Goal: Information Seeking & Learning: Learn about a topic

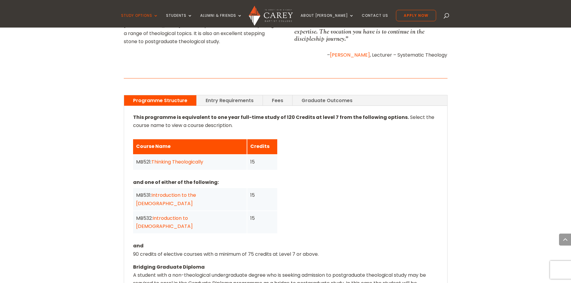
scroll to position [330, 0]
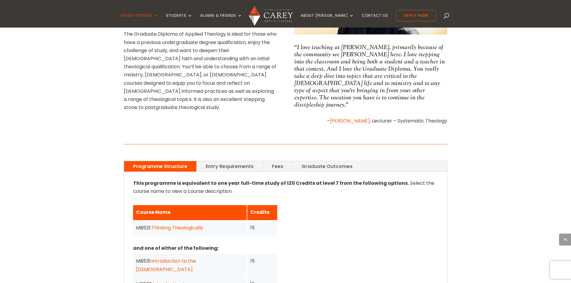
click at [229, 161] on link "Entry Requirements" at bounding box center [230, 166] width 66 height 10
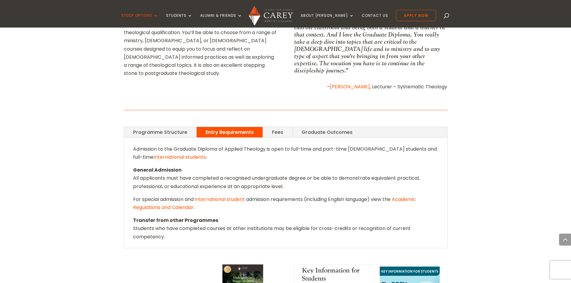
scroll to position [359, 0]
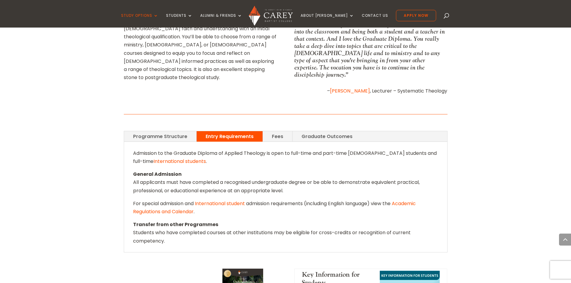
click at [158, 131] on link "Programme Structure" at bounding box center [160, 136] width 72 height 10
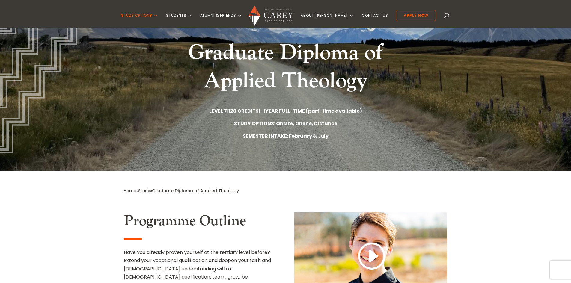
scroll to position [60, 0]
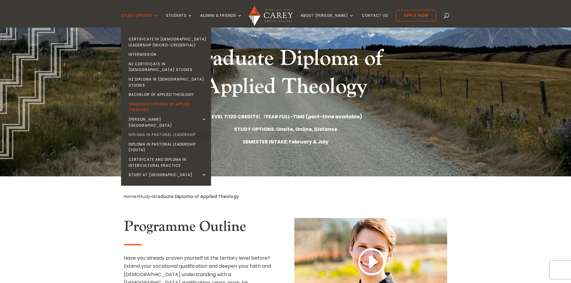
click at [172, 130] on link "Diploma in Pastoral Leadership" at bounding box center [168, 135] width 90 height 10
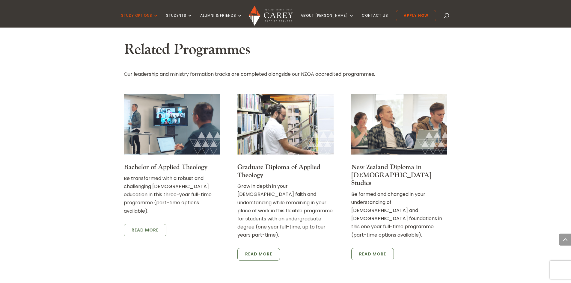
scroll to position [929, 0]
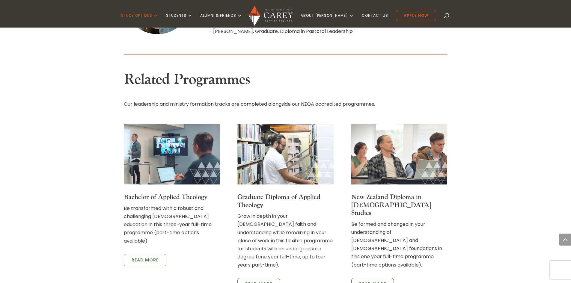
click at [357, 193] on link "New Zealand Diploma in [DEMOGRAPHIC_DATA] Studies" at bounding box center [391, 205] width 80 height 24
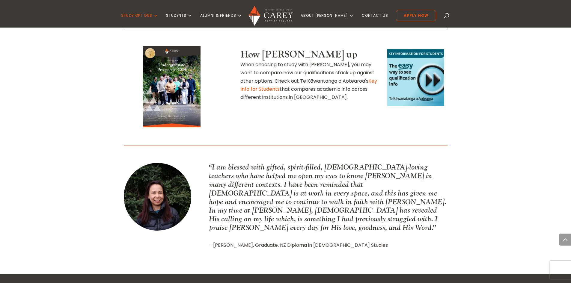
scroll to position [749, 0]
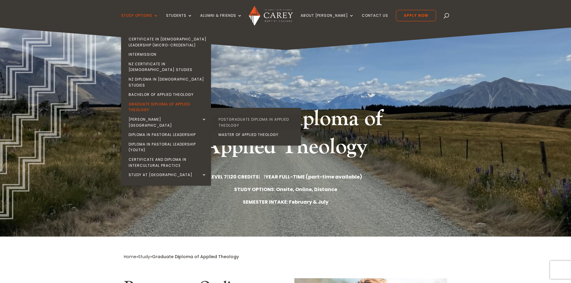
click at [254, 115] on link "Postgraduate Diploma in Applied Theology" at bounding box center [257, 122] width 90 height 15
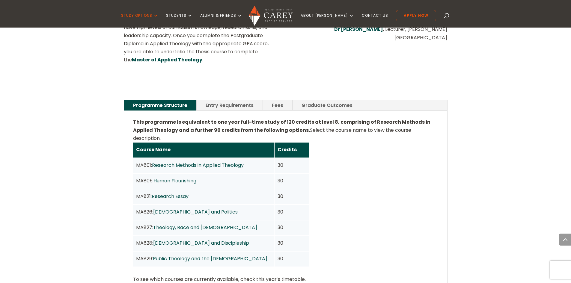
scroll to position [389, 0]
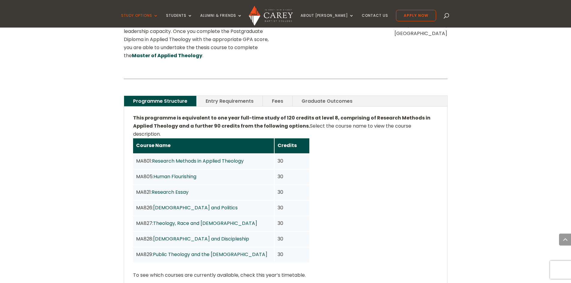
click at [222, 97] on link "Entry Requirements" at bounding box center [230, 101] width 66 height 10
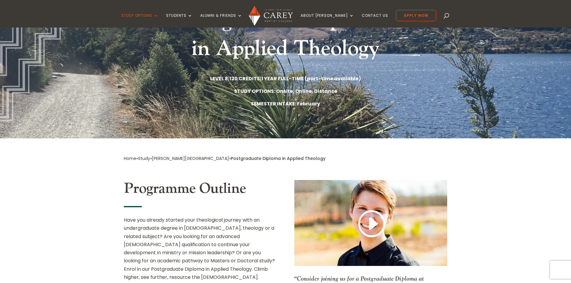
scroll to position [98, 0]
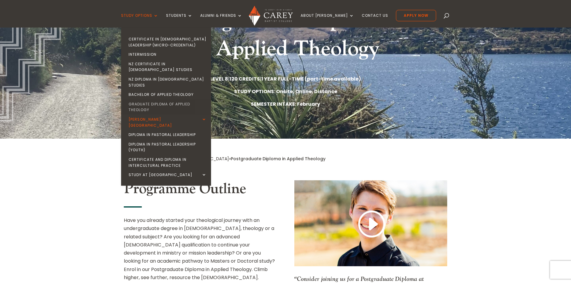
click at [150, 99] on link "Graduate Diploma of Applied Theology" at bounding box center [168, 106] width 90 height 15
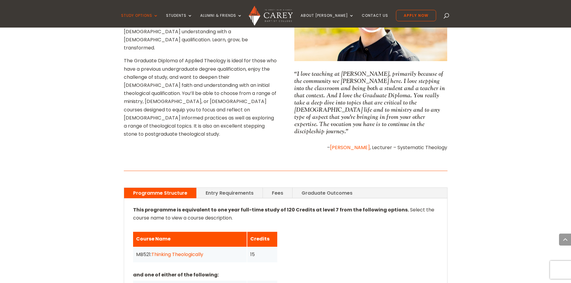
scroll to position [389, 0]
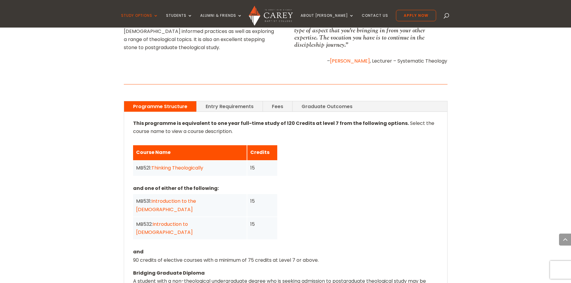
click at [220, 101] on link "Entry Requirements" at bounding box center [230, 106] width 66 height 10
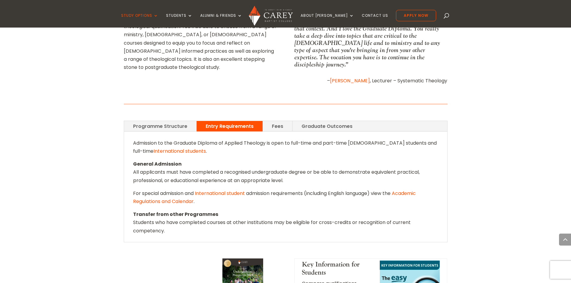
scroll to position [359, 0]
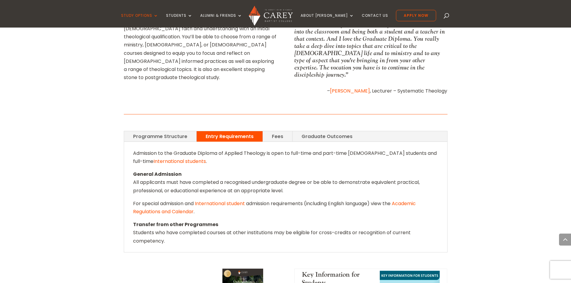
click at [172, 131] on link "Programme Structure" at bounding box center [160, 136] width 72 height 10
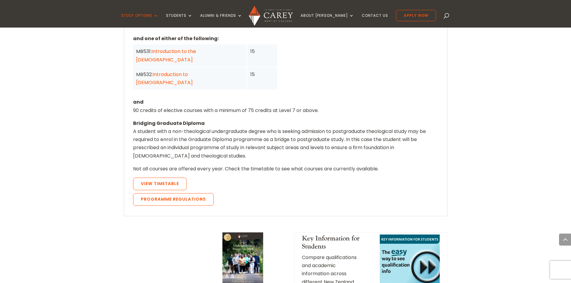
scroll to position [569, 0]
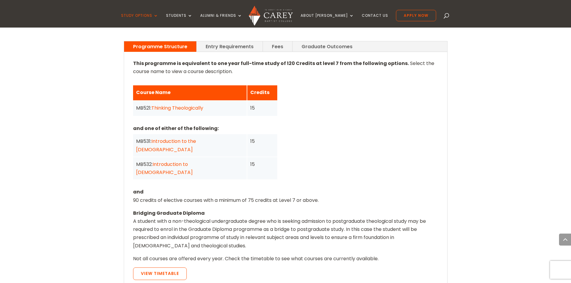
scroll to position [479, 0]
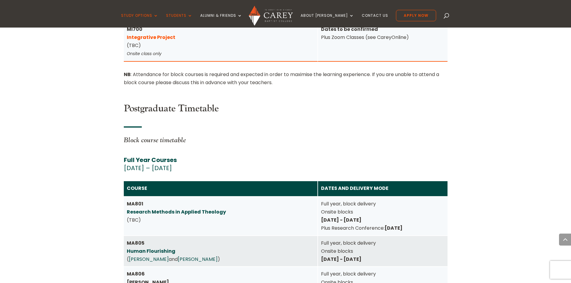
scroll to position [2499, 0]
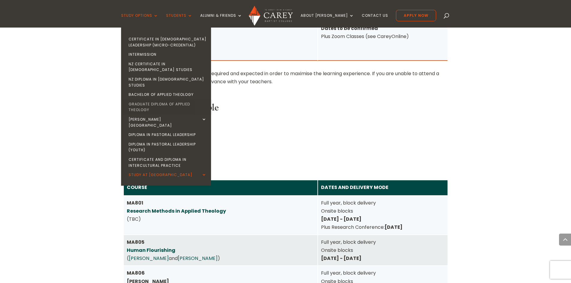
click at [158, 99] on link "Graduate Diploma of Applied Theology" at bounding box center [168, 106] width 90 height 15
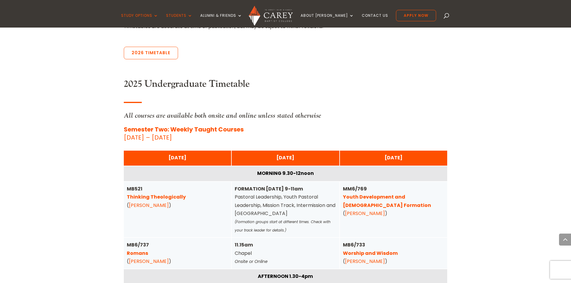
scroll to position [330, 0]
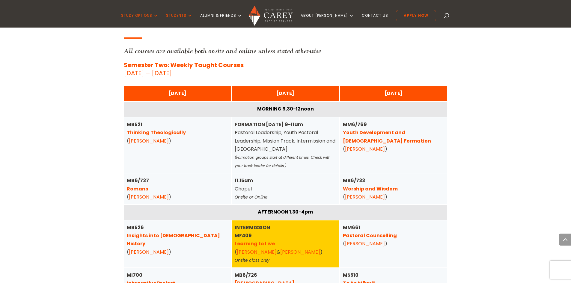
click at [145, 132] on link "Thinking Theologically" at bounding box center [156, 132] width 59 height 7
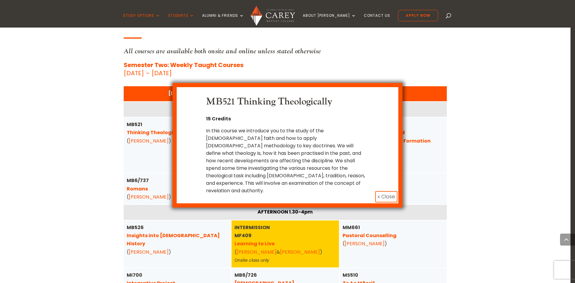
click at [381, 191] on button "x Close" at bounding box center [386, 196] width 22 height 11
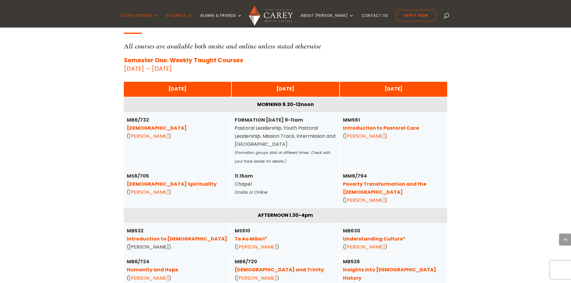
scroll to position [1468, 0]
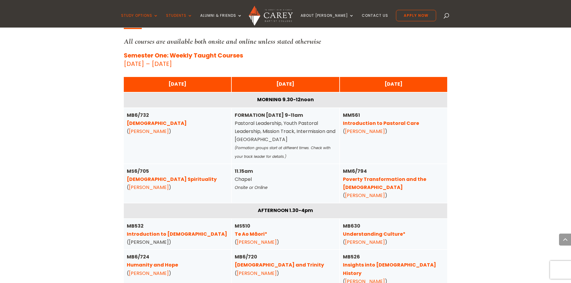
click at [140, 120] on link "Pentateuch" at bounding box center [157, 123] width 60 height 7
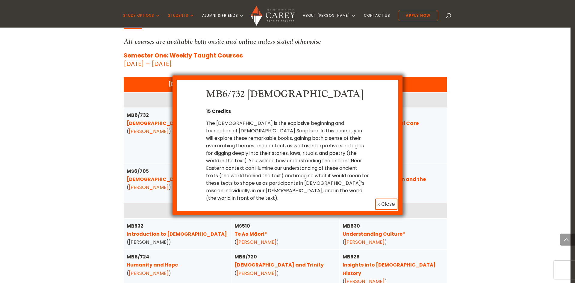
click at [383, 199] on button "x Close" at bounding box center [386, 204] width 22 height 11
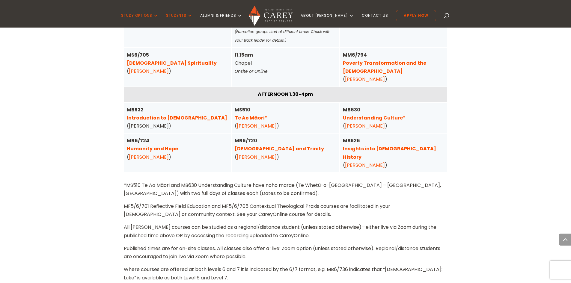
scroll to position [1588, 0]
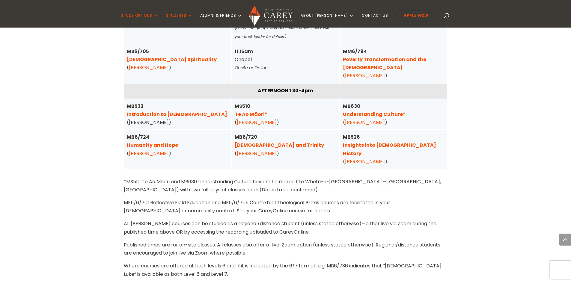
click at [146, 142] on link "Humanity and Hope" at bounding box center [152, 145] width 51 height 7
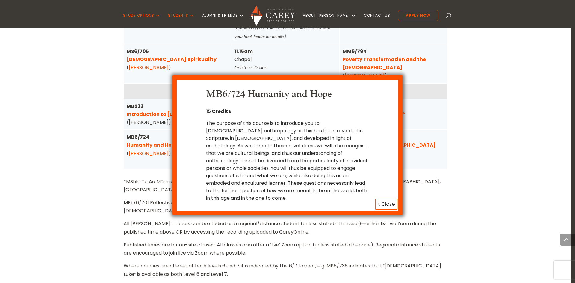
click at [377, 199] on button "x Close" at bounding box center [386, 204] width 22 height 11
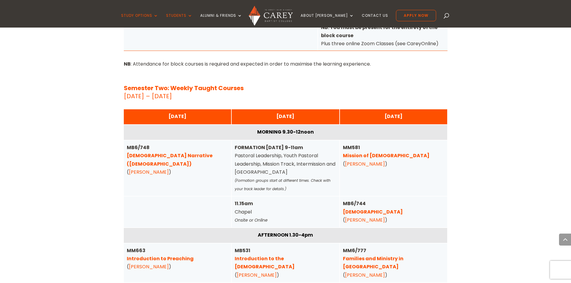
scroll to position [2007, 0]
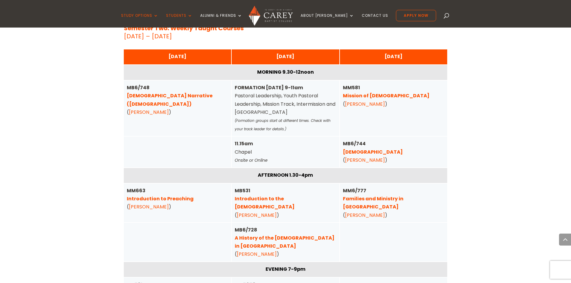
click at [158, 92] on link "Biblical Narrative (Old Testament)" at bounding box center [170, 99] width 86 height 15
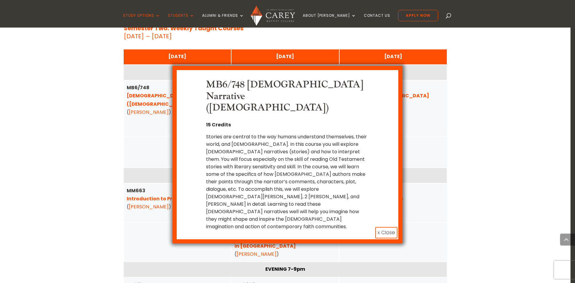
click at [385, 227] on button "x Close" at bounding box center [386, 232] width 22 height 11
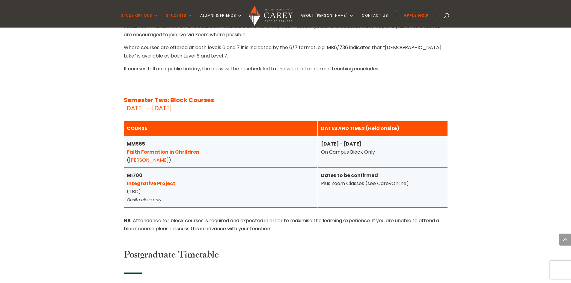
scroll to position [2366, 0]
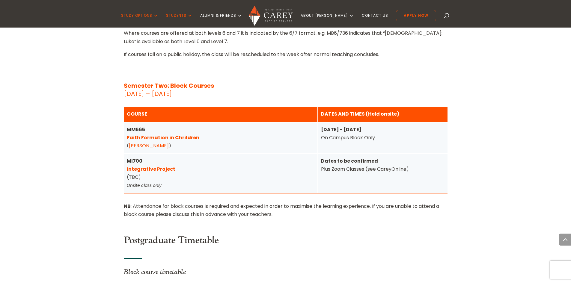
click at [153, 166] on link "Integrative Project" at bounding box center [151, 169] width 49 height 7
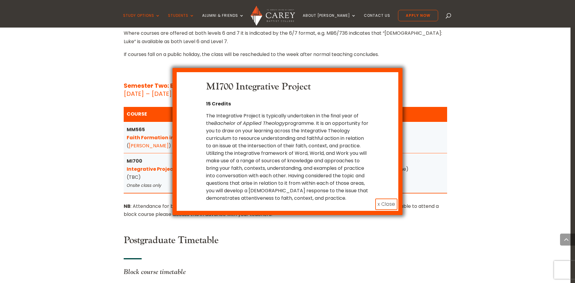
click at [383, 203] on button "x Close" at bounding box center [386, 204] width 22 height 11
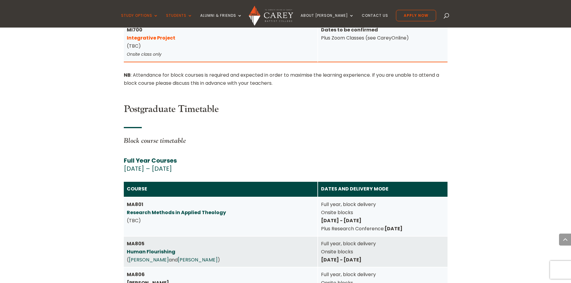
scroll to position [2576, 0]
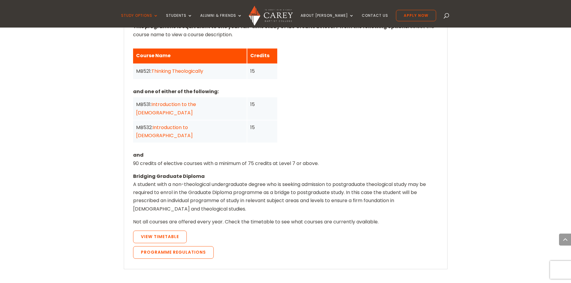
scroll to position [479, 0]
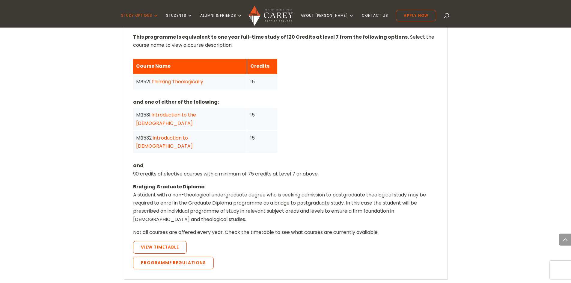
click at [361, 183] on p "Bridging Graduate Diploma A student with a non-theological undergraduate degree…" at bounding box center [285, 206] width 305 height 46
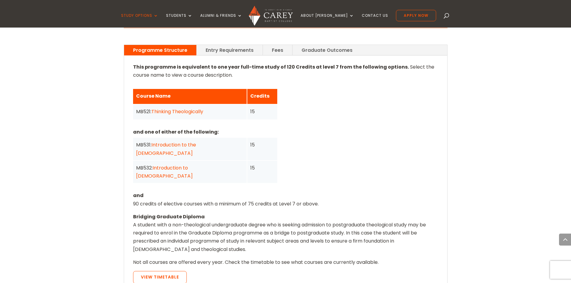
click at [384, 64] on strong "This programme is equivalent to one year full-time study of 120 Credits at leve…" at bounding box center [271, 67] width 276 height 7
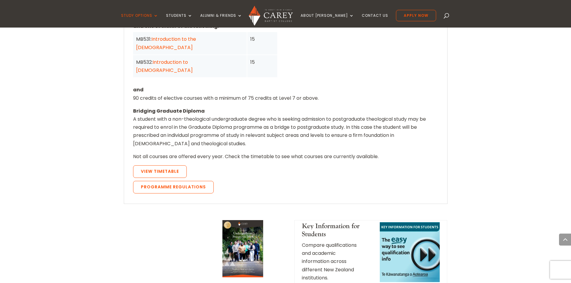
scroll to position [569, 0]
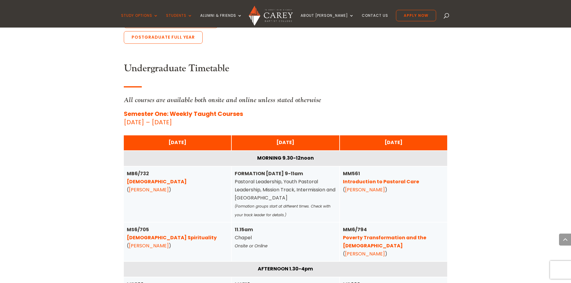
scroll to position [1409, 0]
click at [139, 178] on link "Pentateuch" at bounding box center [157, 181] width 60 height 7
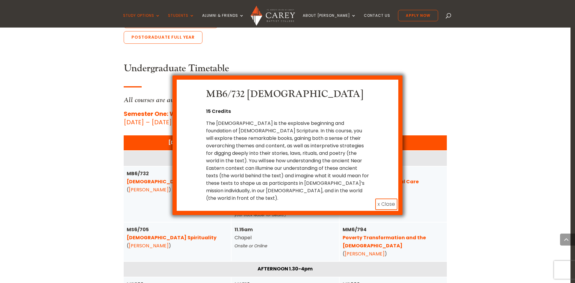
click at [386, 199] on button "x Close" at bounding box center [386, 204] width 22 height 11
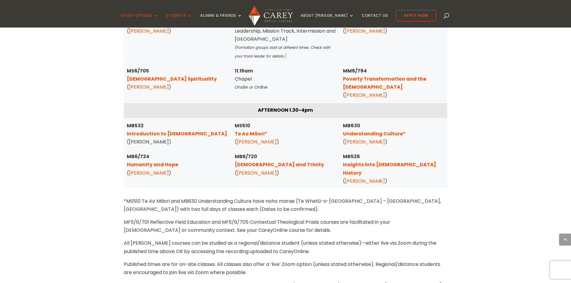
scroll to position [1559, 0]
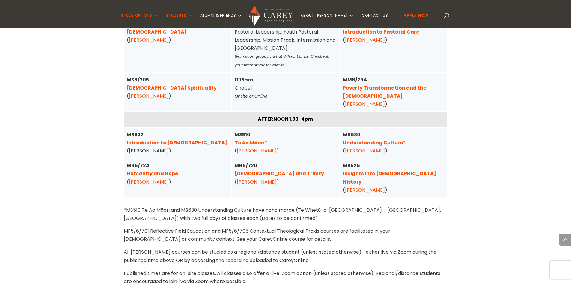
click at [420, 84] on link "Poverty Transformation and the Gospel" at bounding box center [384, 91] width 83 height 15
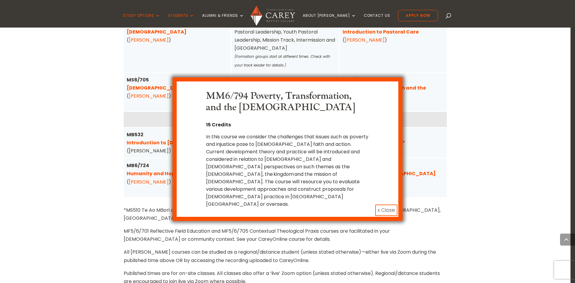
click at [380, 205] on button "x Close" at bounding box center [386, 210] width 22 height 11
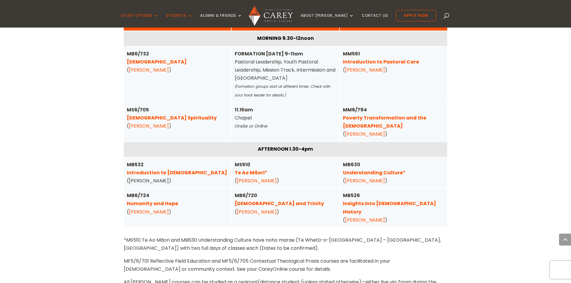
scroll to position [1499, 0]
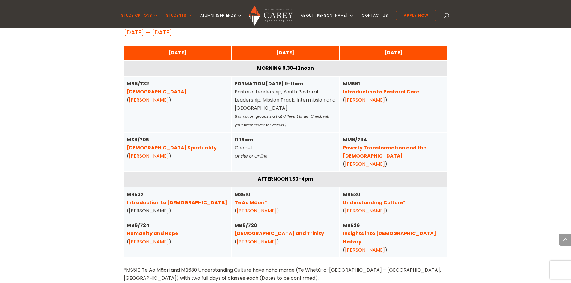
click at [132, 88] on link "Pentateuch" at bounding box center [157, 91] width 60 height 7
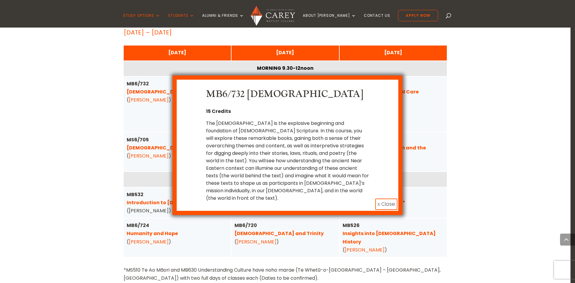
click at [388, 199] on button "x Close" at bounding box center [386, 204] width 22 height 11
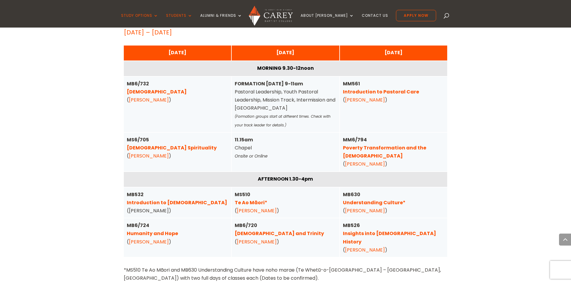
click at [145, 144] on link "Christian Spirituality" at bounding box center [172, 147] width 90 height 7
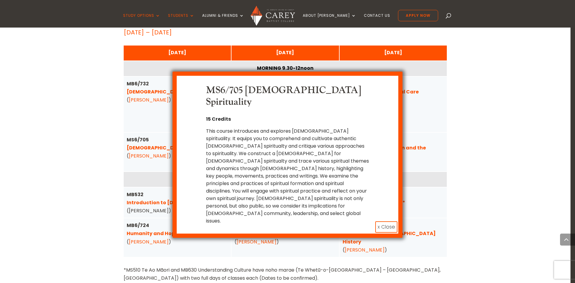
click at [388, 221] on button "x Close" at bounding box center [386, 226] width 22 height 11
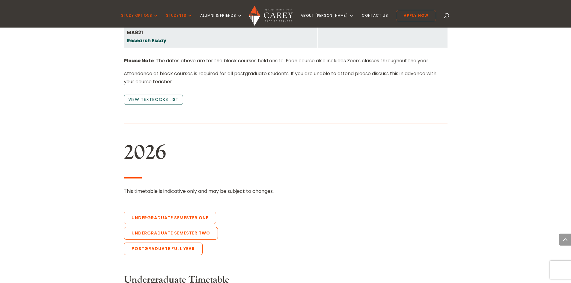
scroll to position [1140, 0]
